Goal: Use online tool/utility: Utilize a website feature to perform a specific function

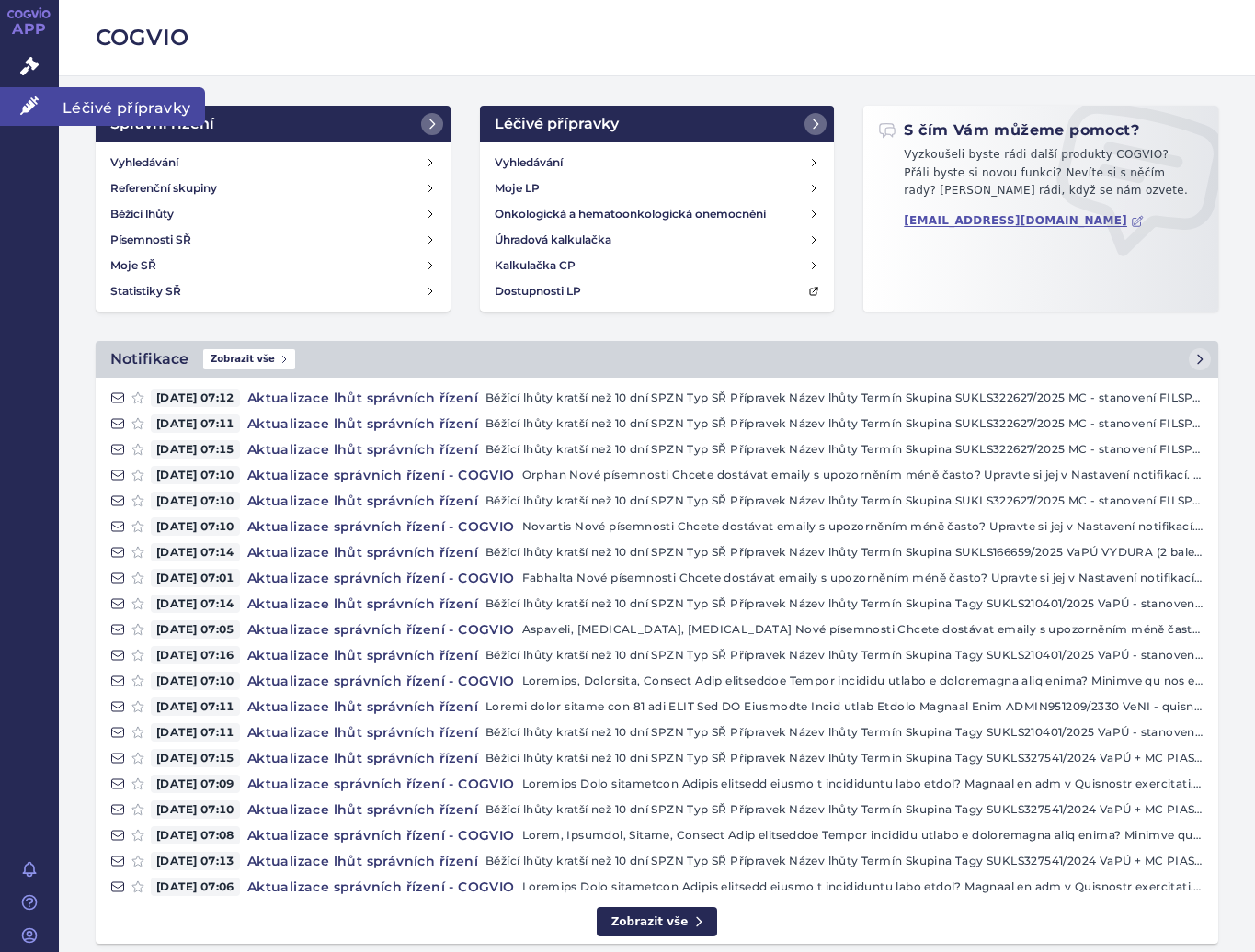
click at [27, 105] on icon at bounding box center [29, 106] width 18 height 18
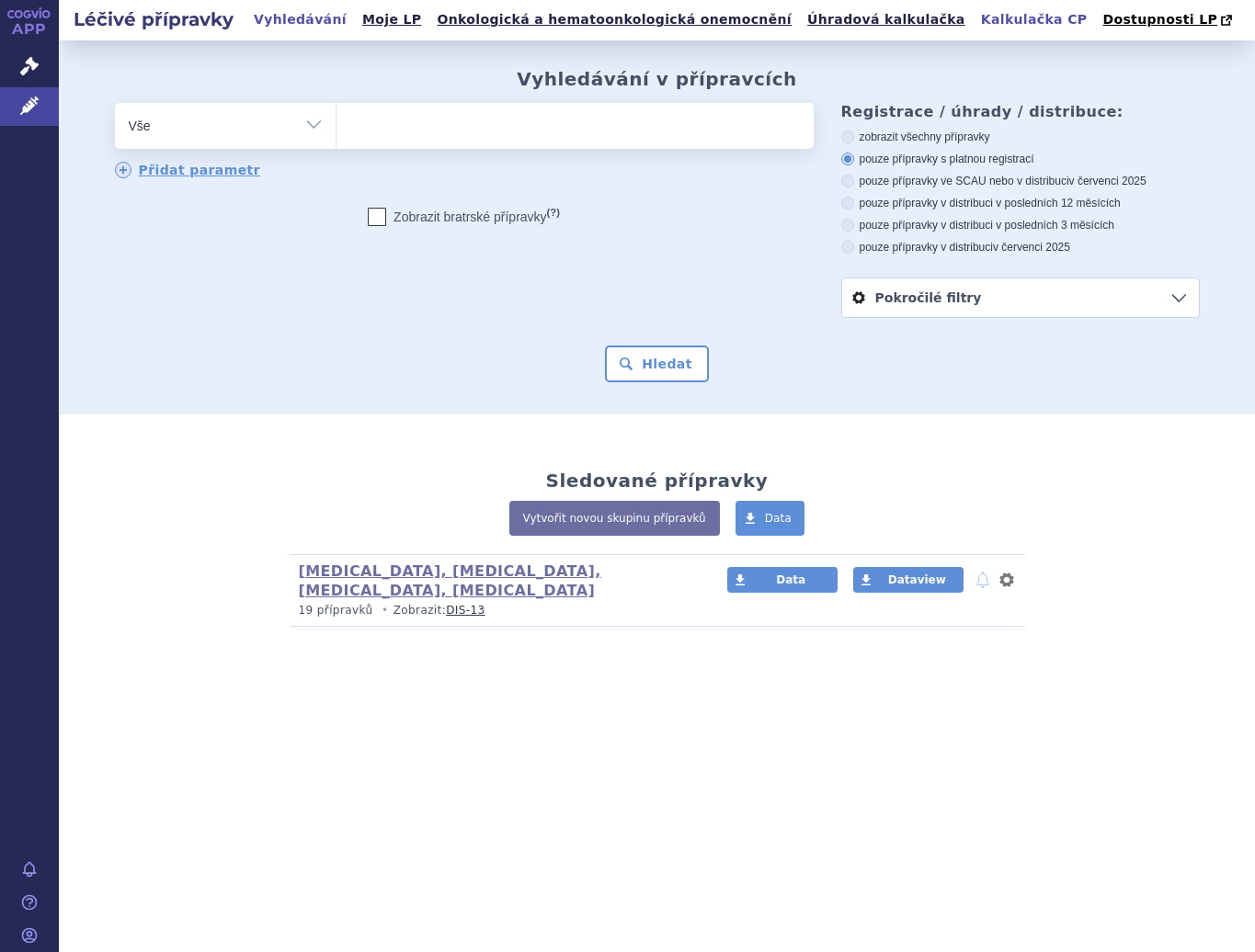
click at [975, 19] on link "Kalkulačka CP" at bounding box center [1034, 19] width 118 height 25
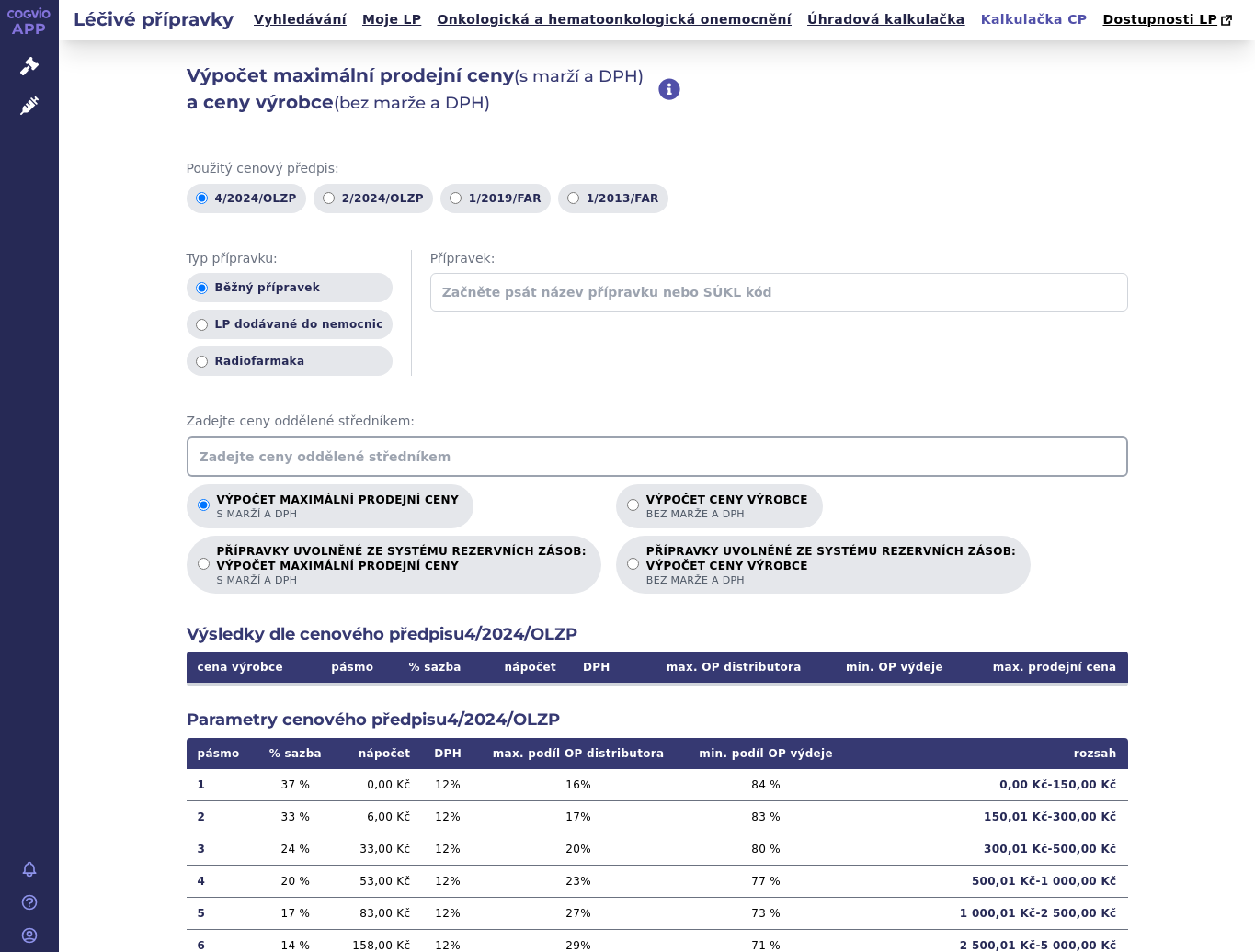
click at [323, 437] on input "text" at bounding box center [657, 457] width 941 height 41
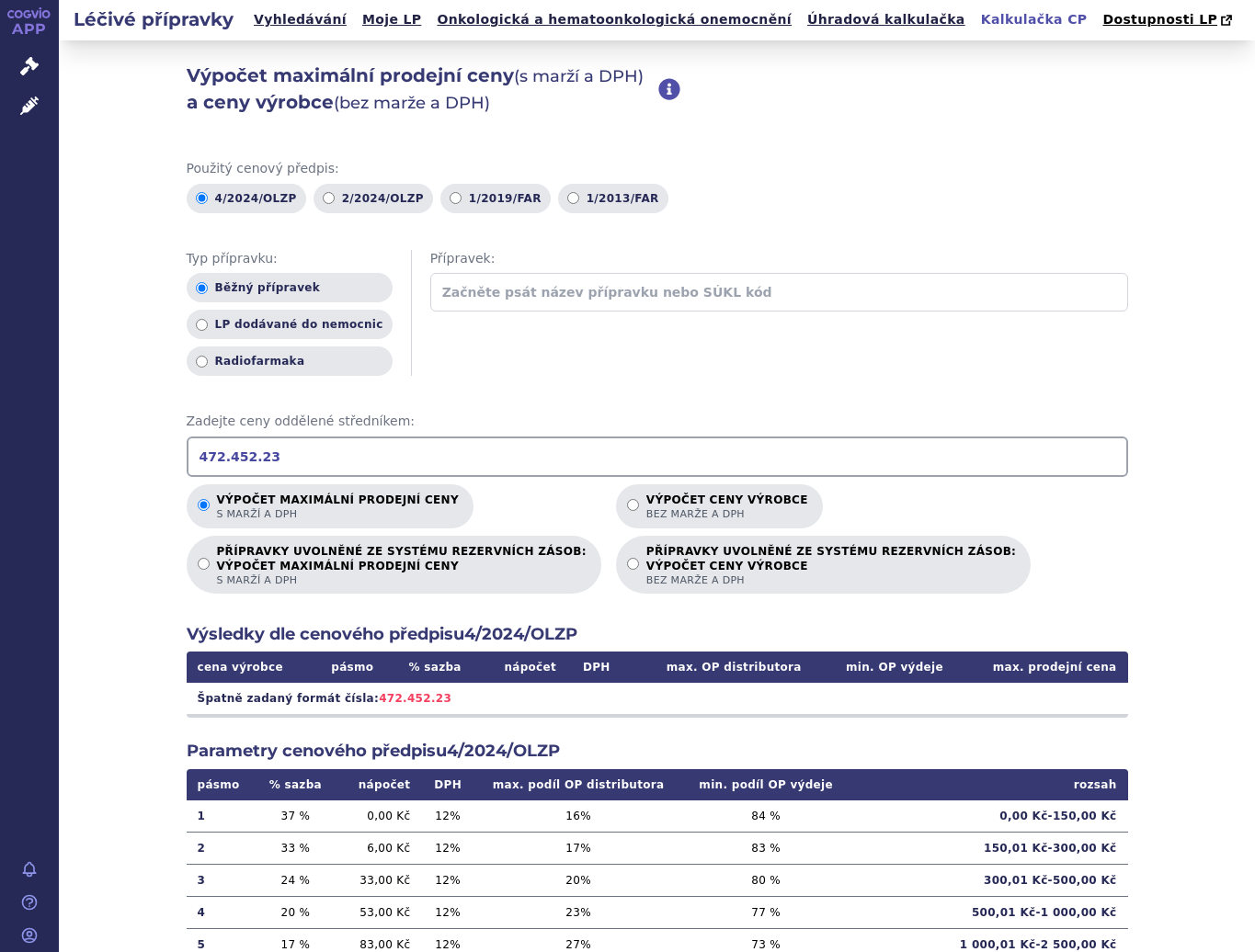
click at [212, 461] on input "472.452.23" at bounding box center [657, 457] width 941 height 41
click at [273, 448] on input "472452.23" at bounding box center [657, 457] width 941 height 41
drag, startPoint x: 303, startPoint y: 458, endPoint x: -76, endPoint y: 454, distance: 379.0
click at [0, 454] on html "APP Správní řízení Léčivé přípravky Notifikace [GEOGRAPHIC_DATA] [PERSON_NAME] …" at bounding box center [627, 476] width 1255 height 952
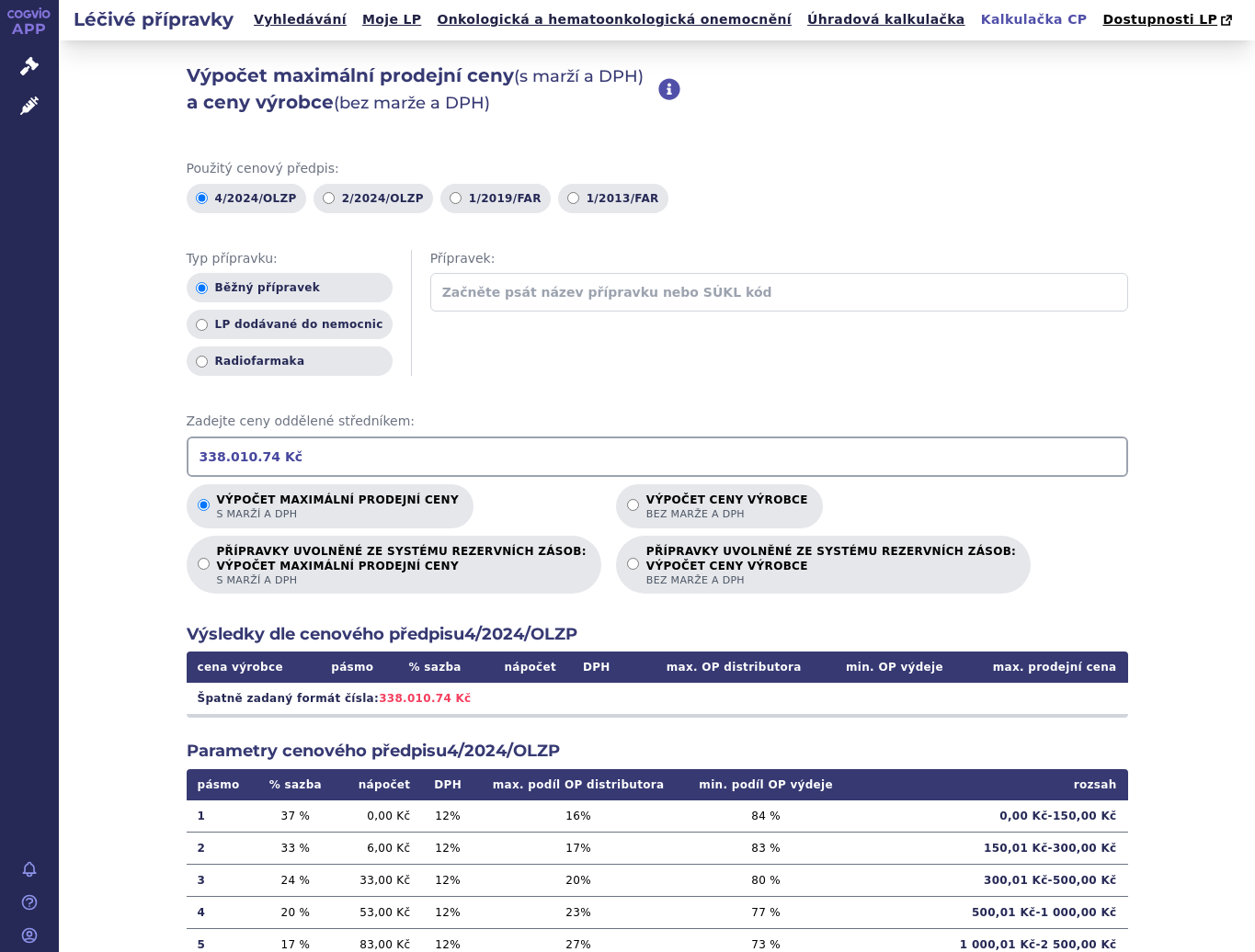
click at [220, 453] on input "338.010.74 Kč" at bounding box center [657, 457] width 941 height 41
click at [240, 457] on input "338010.74 Kč" at bounding box center [657, 457] width 941 height 41
drag, startPoint x: 280, startPoint y: 459, endPoint x: -54, endPoint y: 441, distance: 334.5
click at [0, 441] on html "APP Správní řízení Léčivé přípravky Notifikace [GEOGRAPHIC_DATA] [PERSON_NAME] …" at bounding box center [627, 476] width 1255 height 952
click at [370, 475] on input "330836.22" at bounding box center [657, 457] width 941 height 41
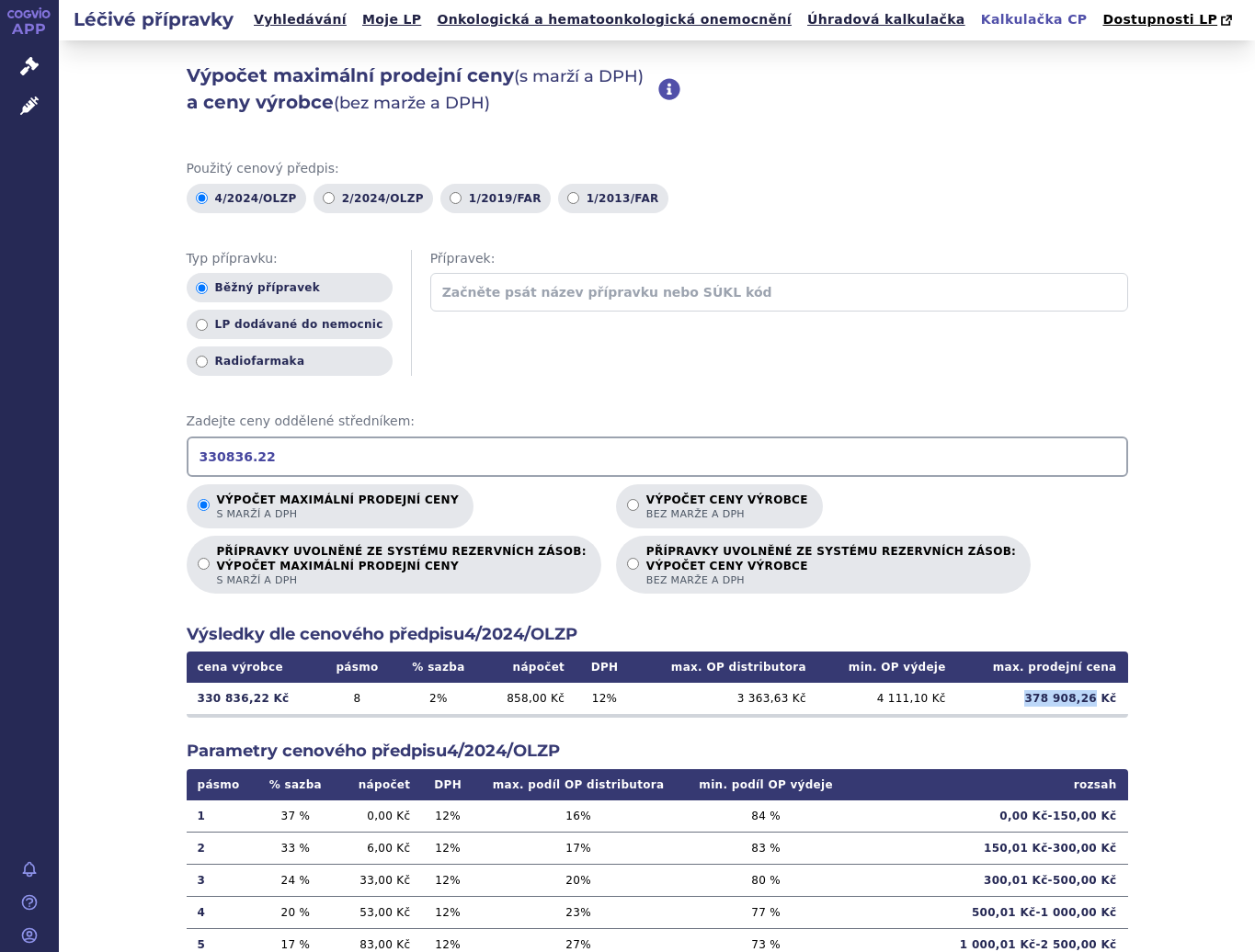
drag, startPoint x: 1022, startPoint y: 698, endPoint x: 1094, endPoint y: 712, distance: 73.3
click at [1094, 712] on td "378 908,26 Kč" at bounding box center [1042, 699] width 171 height 31
copy td "378 908,26"
drag, startPoint x: 293, startPoint y: 450, endPoint x: 63, endPoint y: 450, distance: 230.0
click at [63, 450] on div "Výpočet maximální prodejní ceny (s marží a DPH) a ceny výrobce (bez marže a DPH…" at bounding box center [657, 576] width 1196 height 1073
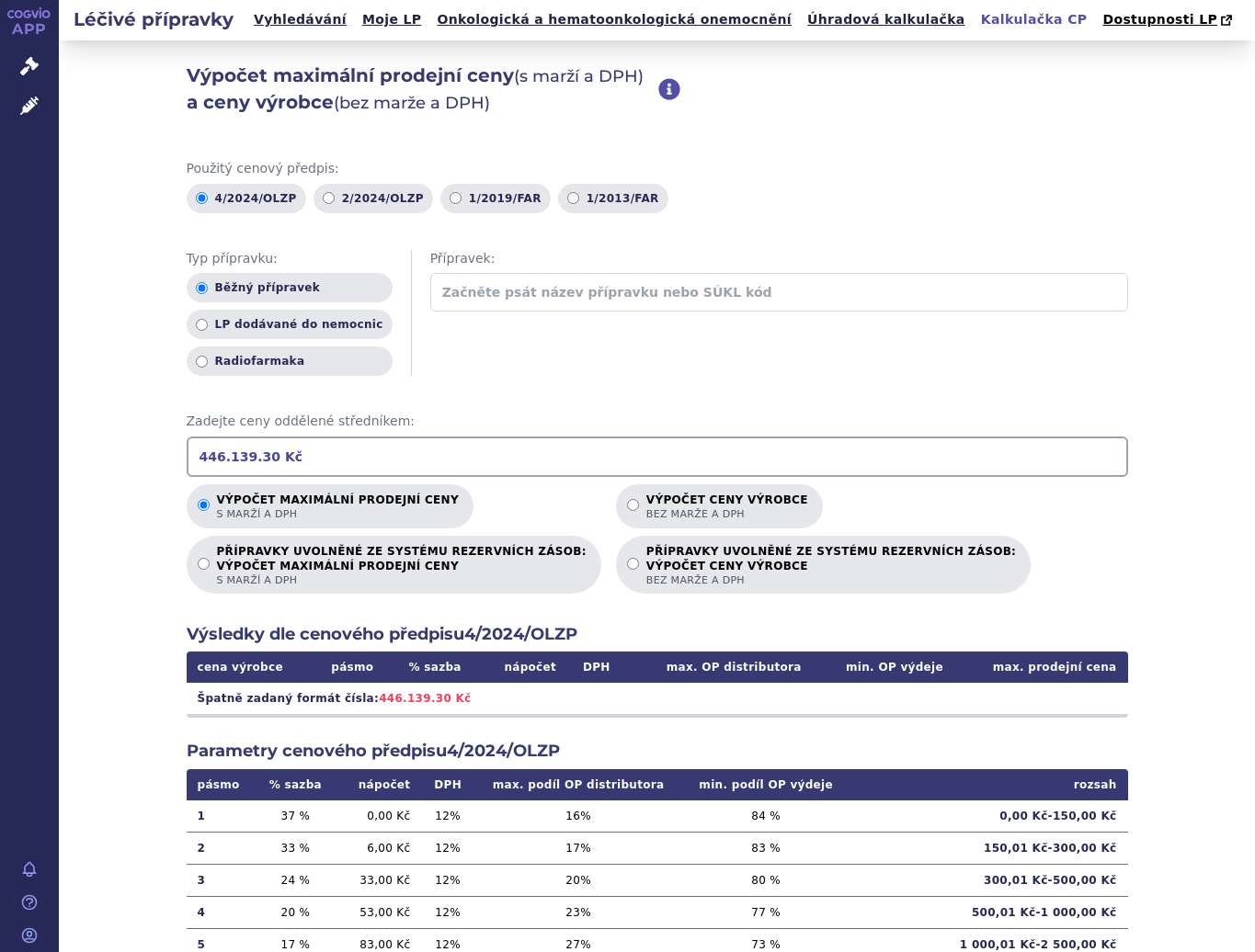
click at [221, 450] on input "446.139.30 Kč" at bounding box center [657, 457] width 941 height 41
click at [257, 462] on input "446139.30 Kč" at bounding box center [657, 457] width 941 height 41
type input "446139.30"
click at [1020, 697] on td "510 630,50 Kč" at bounding box center [1042, 699] width 171 height 31
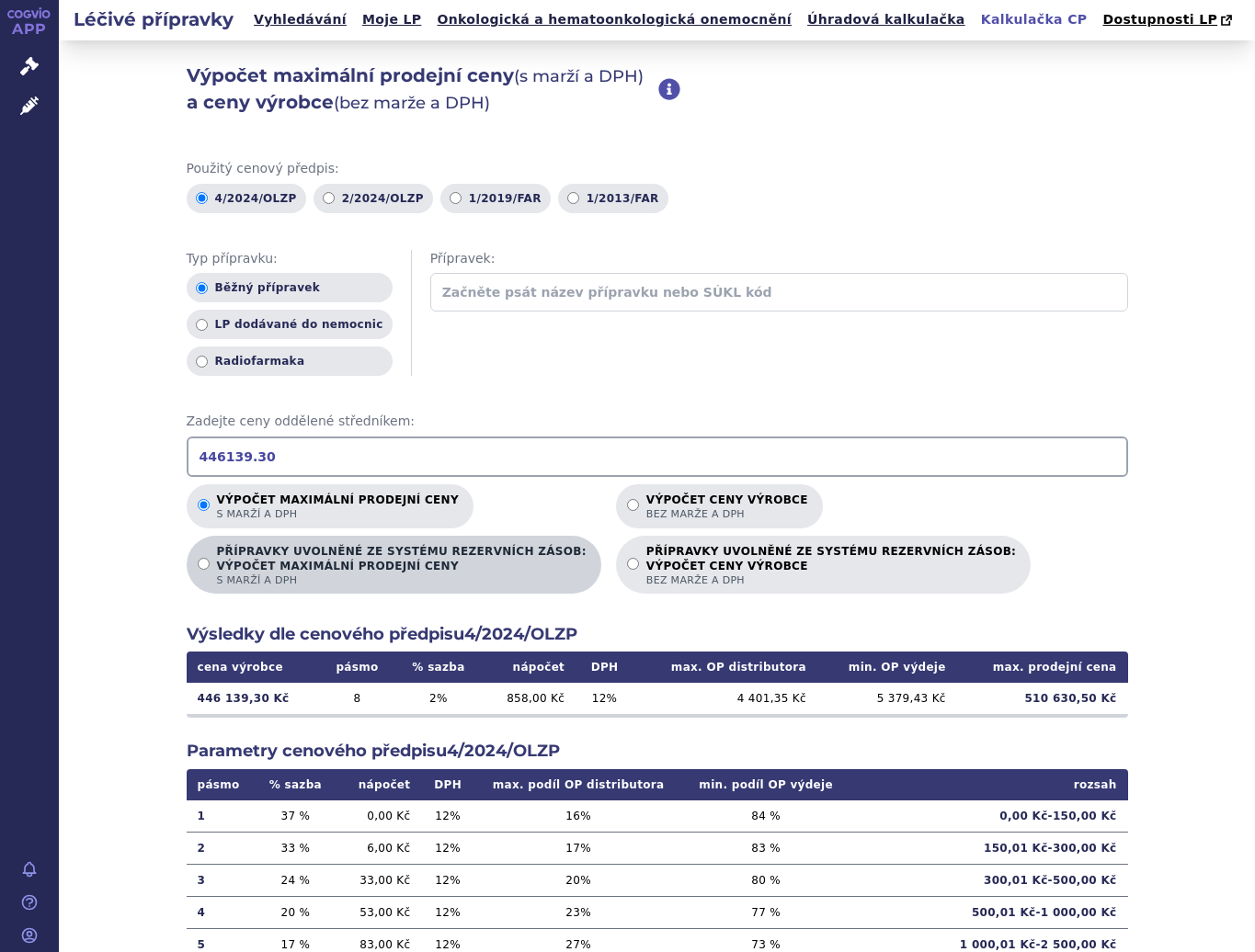
click at [342, 574] on strong "VÝPOČET MAXIMÁLNÍ PRODEJNÍ CENY" at bounding box center [401, 566] width 369 height 15
click at [210, 570] on input "PŘÍPRAVKY UVOLNĚNÉ ZE SYSTÉMU REZERVNÍCH ZÁSOB: VÝPOČET MAXIMÁLNÍ PRODEJNÍ CENY…" at bounding box center [203, 563] width 12 height 12
radio input "true"
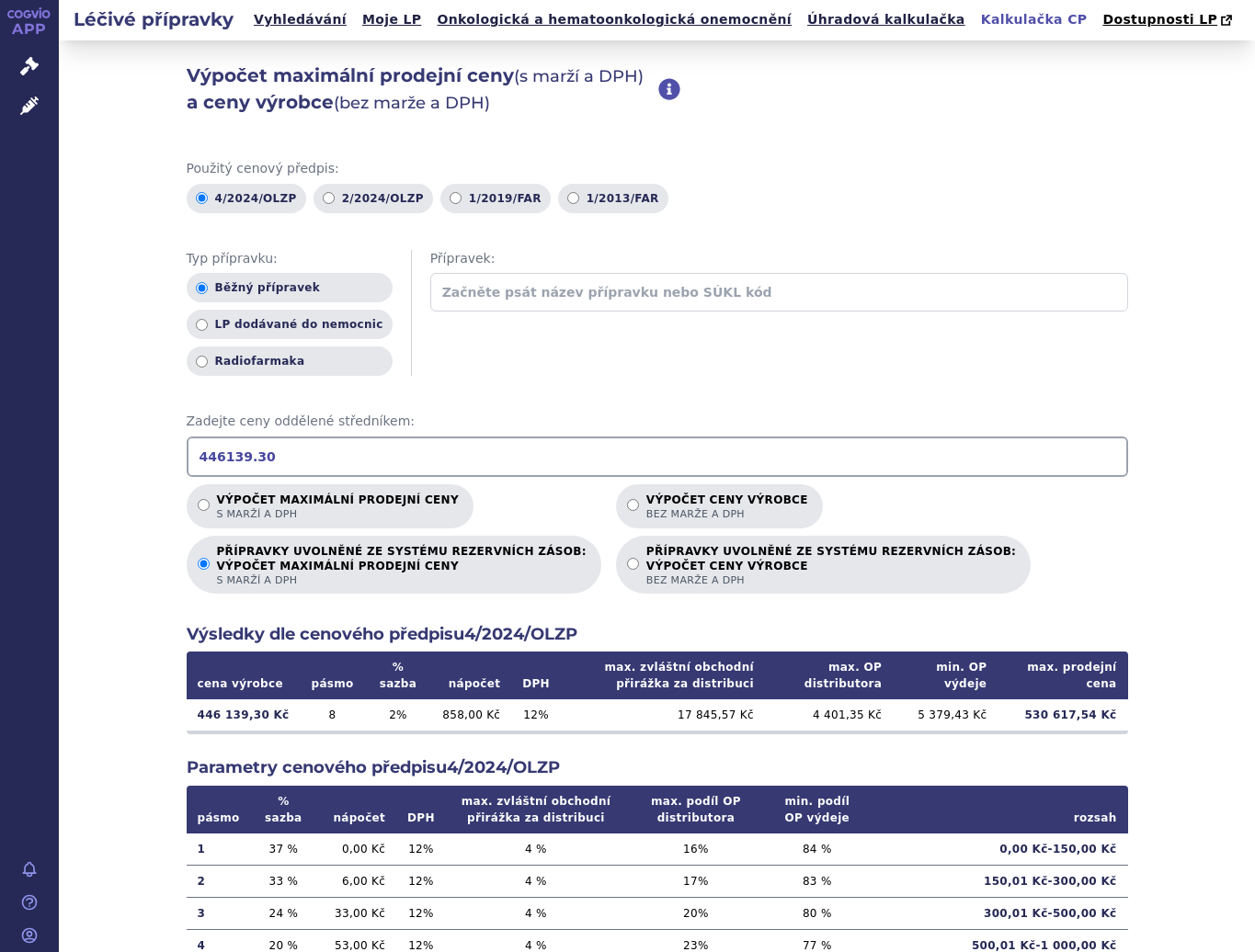
click at [665, 484] on div "Použitý cenový předpis: 4/2024/OLZP 2/2024/OLZP 1/2019/FAR 1/2013/FAR Typ přípr…" at bounding box center [657, 642] width 941 height 963
click at [656, 490] on label "Výpočet ceny výrobce bez marže a DPH" at bounding box center [719, 506] width 207 height 44
click at [639, 499] on input "Výpočet ceny výrobce bez marže a DPH" at bounding box center [633, 505] width 12 height 12
radio input "true"
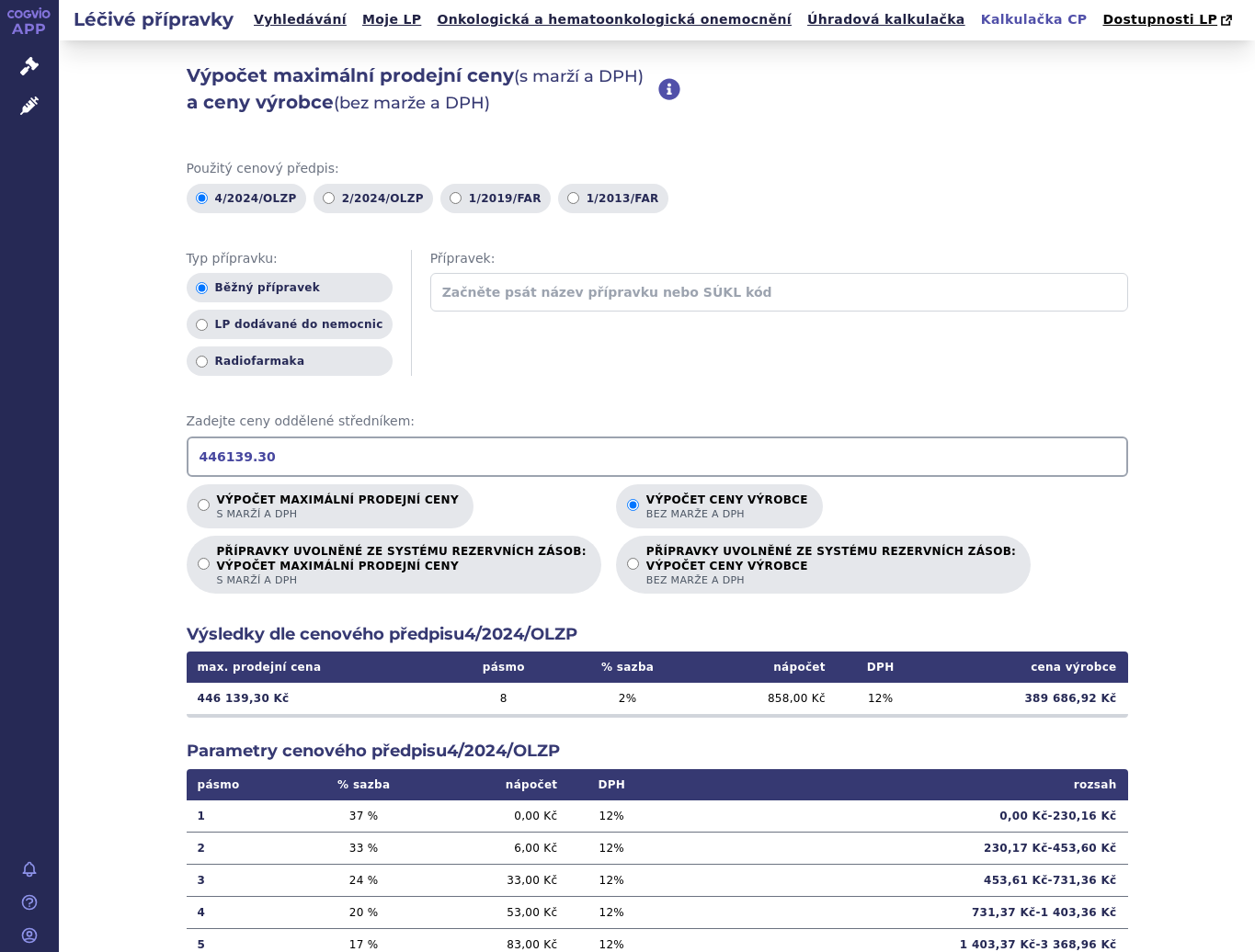
click at [406, 438] on input "446139.30" at bounding box center [657, 457] width 941 height 41
type input "389686.92"
click at [261, 505] on p "Výpočet maximální prodejní ceny s marží a DPH" at bounding box center [338, 507] width 242 height 28
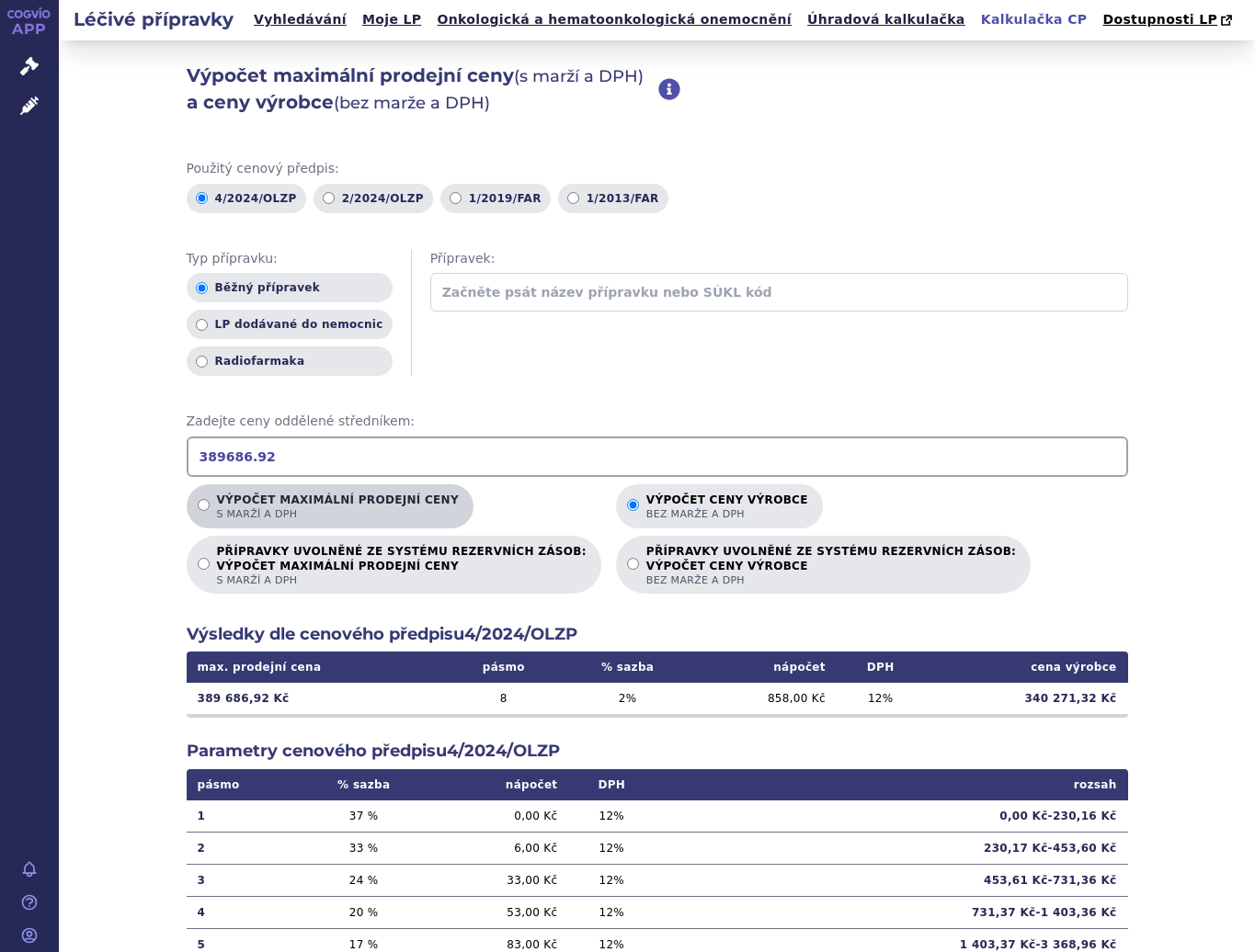
click at [210, 505] on input "Výpočet maximální prodejní ceny s marží a DPH" at bounding box center [203, 505] width 12 height 12
radio input "true"
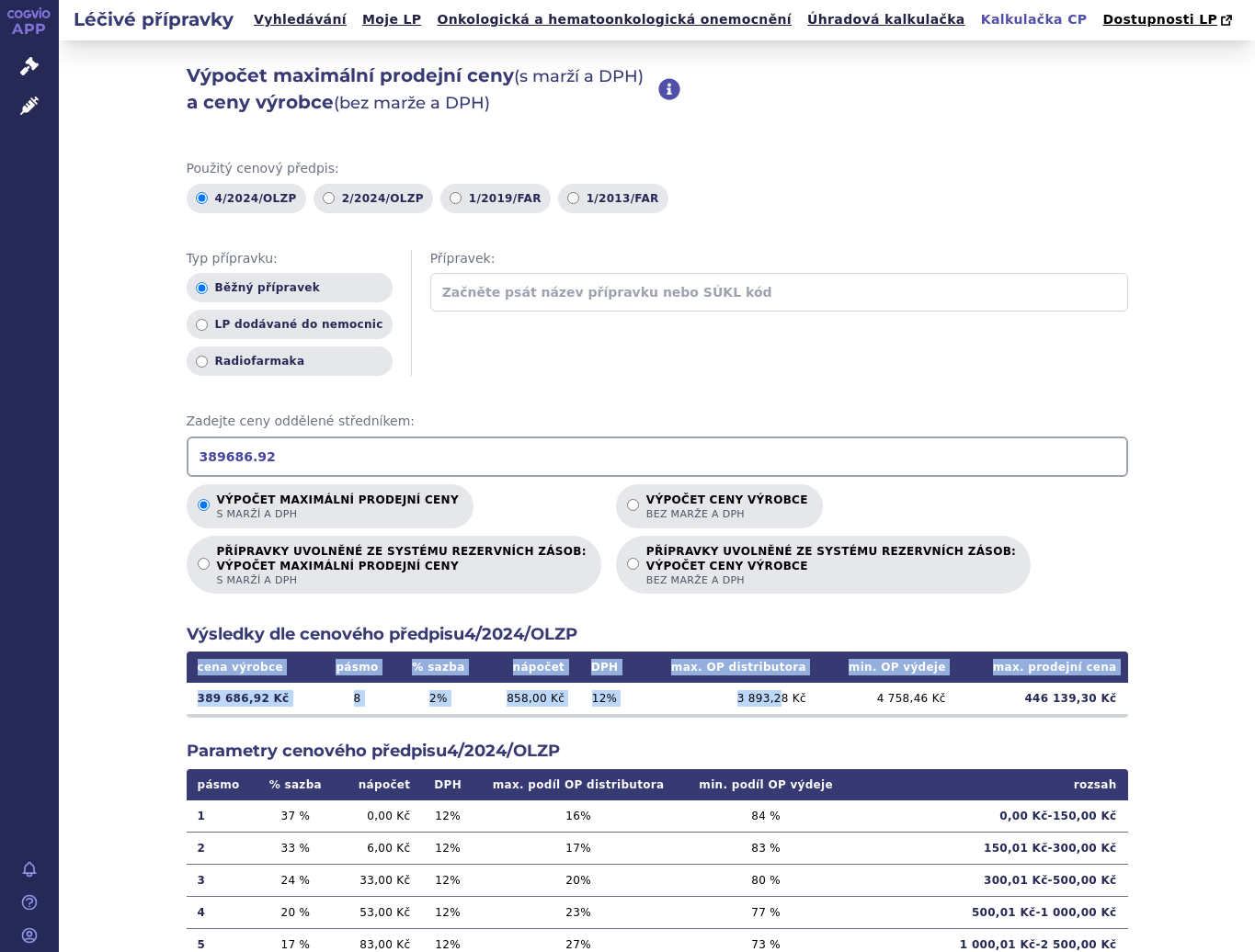
click at [784, 716] on div "cena výrobce pásmo % sazba nápočet DPH max. OP distributora min. OP výdeje max.…" at bounding box center [657, 685] width 941 height 66
click at [1060, 695] on td "446 139,30 Kč" at bounding box center [1042, 699] width 171 height 31
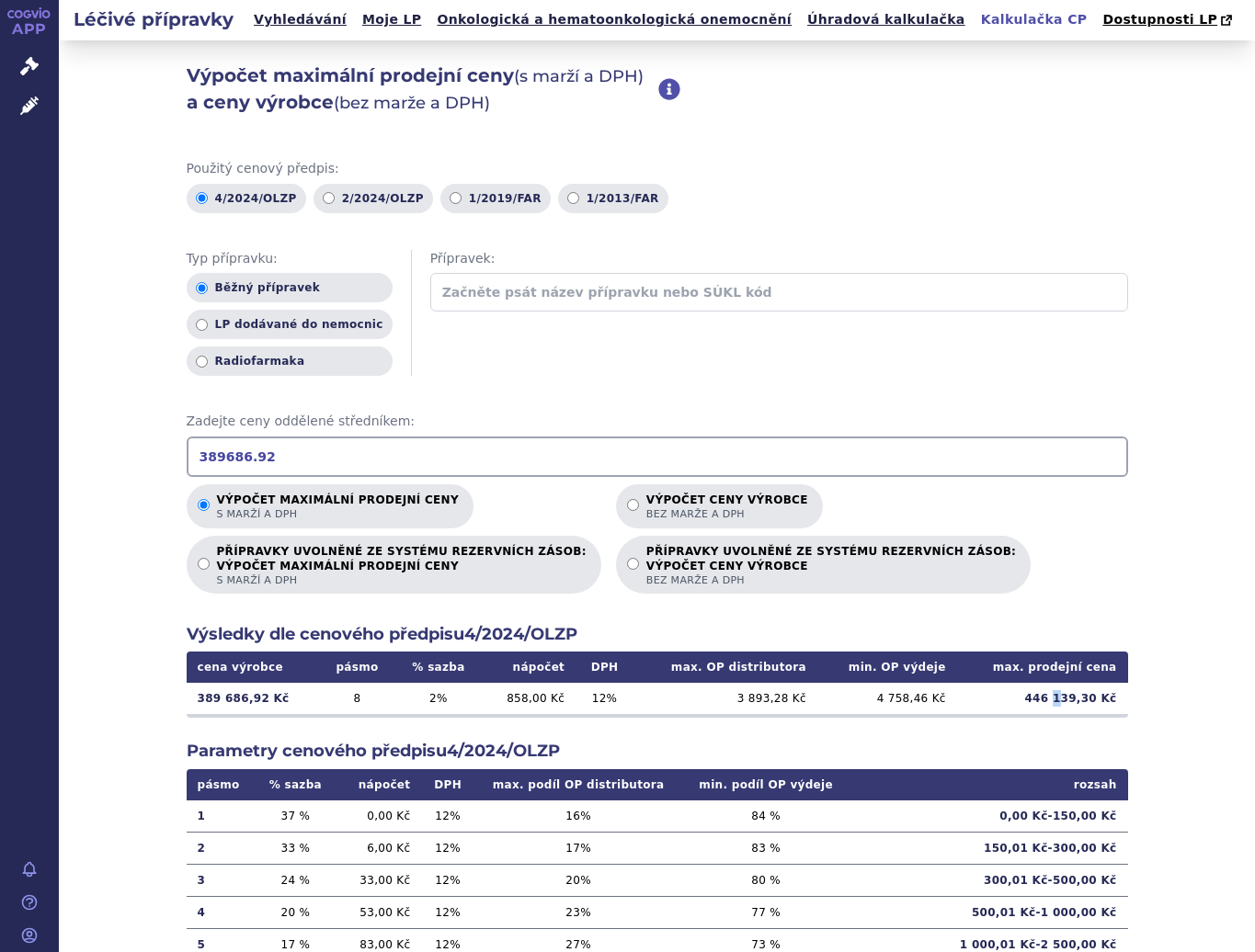
click at [1063, 691] on td "446 139,30 Kč" at bounding box center [1042, 699] width 171 height 31
click at [281, 447] on input "389686.92" at bounding box center [657, 457] width 941 height 41
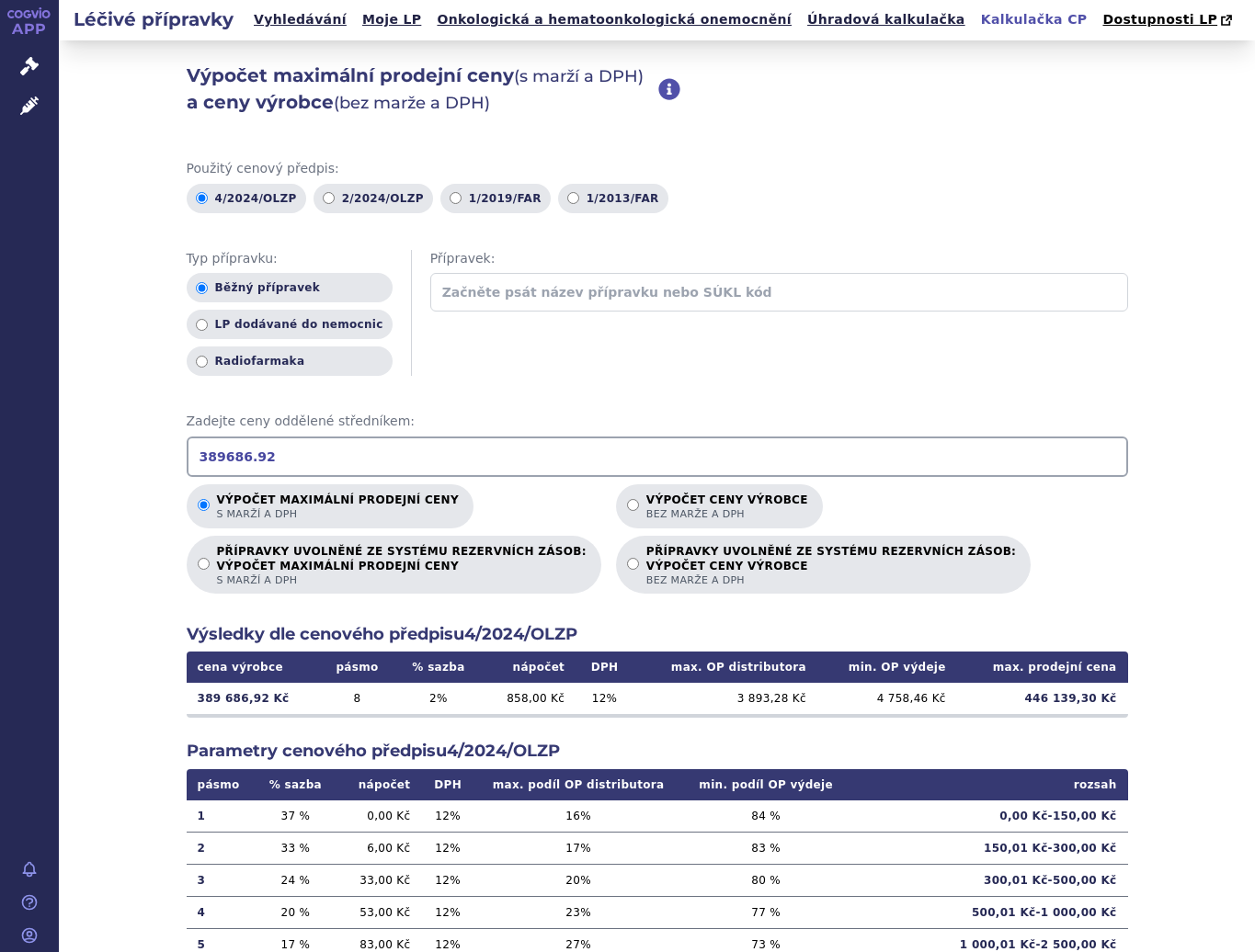
click at [280, 447] on input "389686.92" at bounding box center [657, 457] width 941 height 41
click at [222, 452] on input "392.602.58" at bounding box center [657, 457] width 941 height 41
type input "392602.58"
click at [646, 505] on p "Výpočet ceny výrobce bez marže a DPH" at bounding box center [727, 507] width 162 height 28
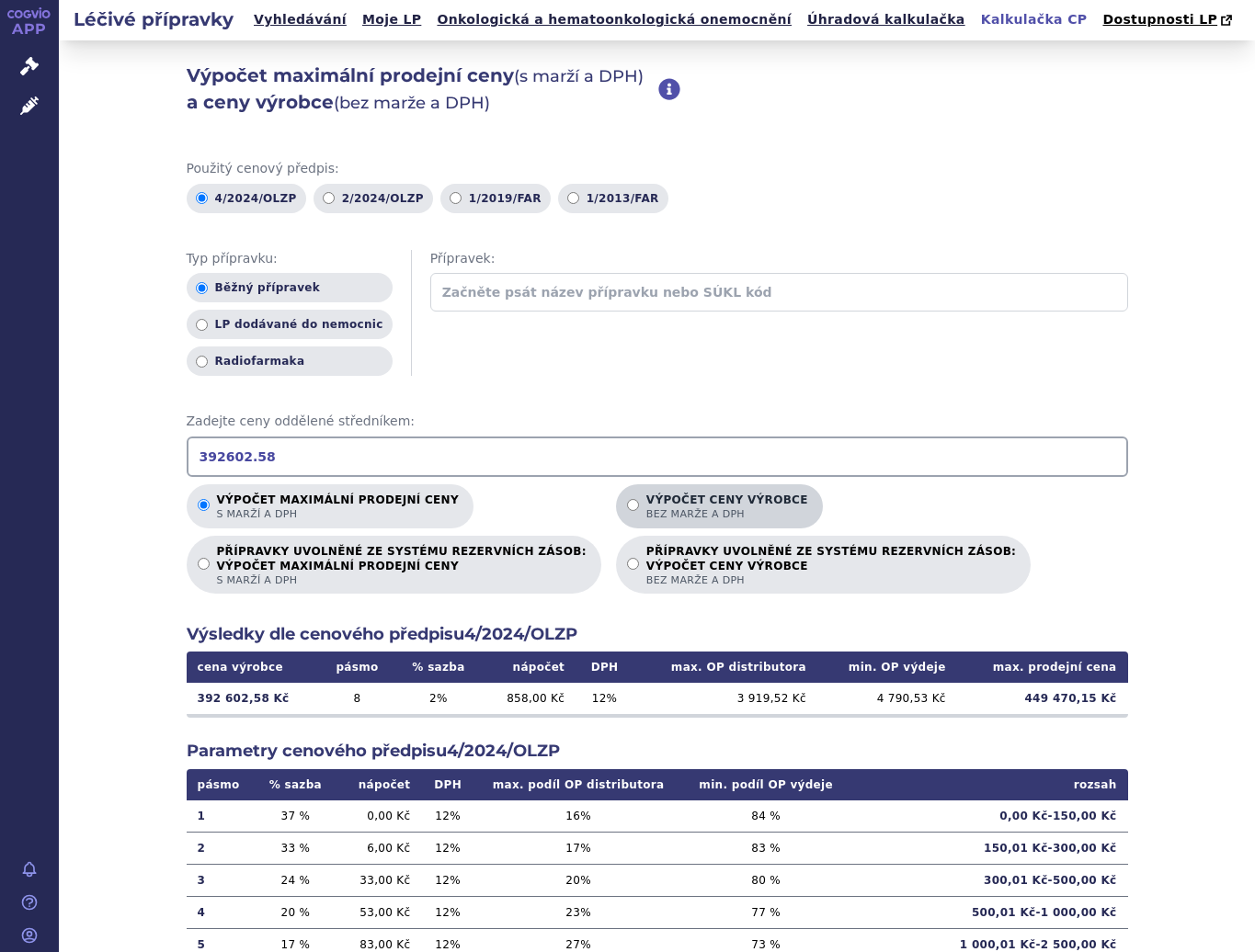
click at [627, 505] on input "Výpočet ceny výrobce bez marže a DPH" at bounding box center [633, 505] width 12 height 12
radio input "true"
